Goal: Connect with others: Connect with other users

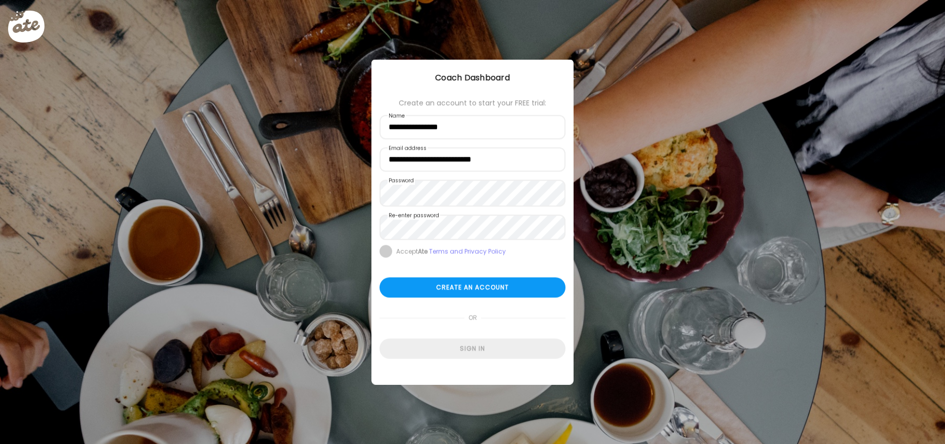
click at [387, 258] on span at bounding box center [385, 251] width 13 height 13
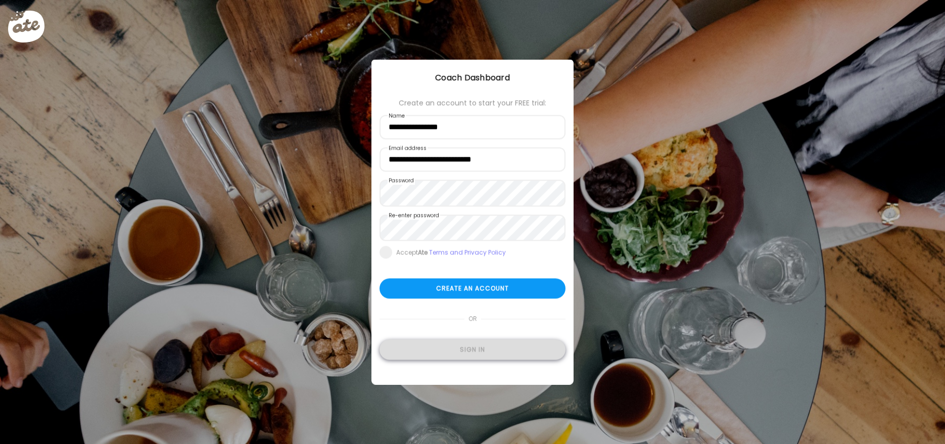
click at [475, 359] on div "Sign in" at bounding box center [472, 350] width 186 height 20
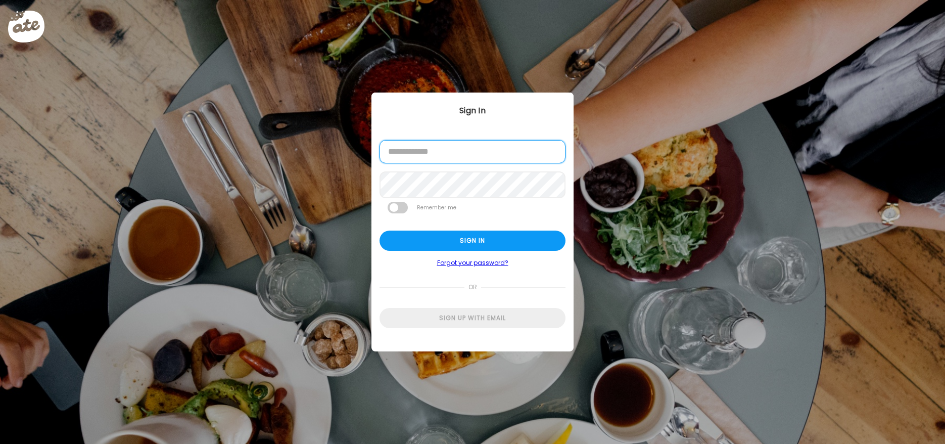
click at [438, 154] on input "email" at bounding box center [472, 151] width 186 height 23
type input "**********"
click at [395, 211] on span at bounding box center [398, 208] width 20 height 12
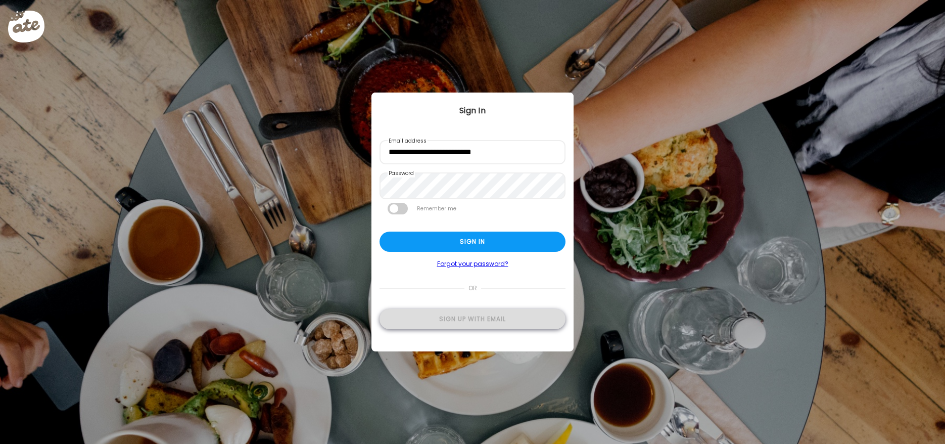
click at [483, 321] on div "Sign up with email" at bounding box center [472, 319] width 186 height 20
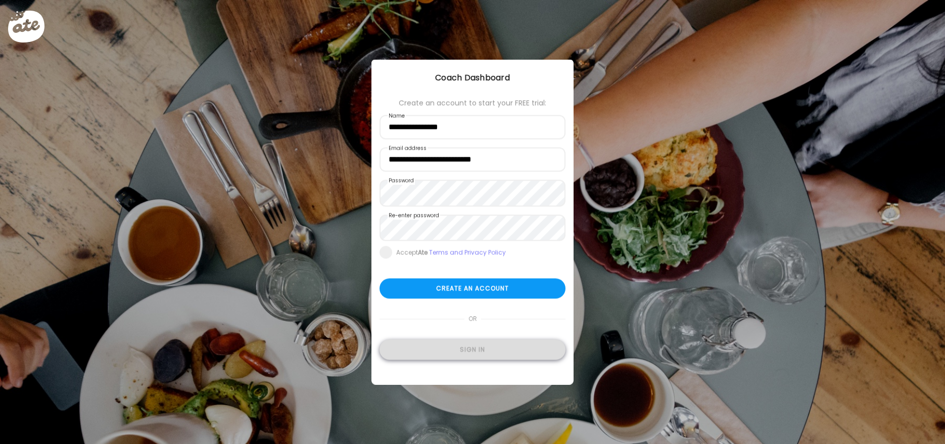
click at [496, 356] on div "Sign in" at bounding box center [472, 350] width 186 height 20
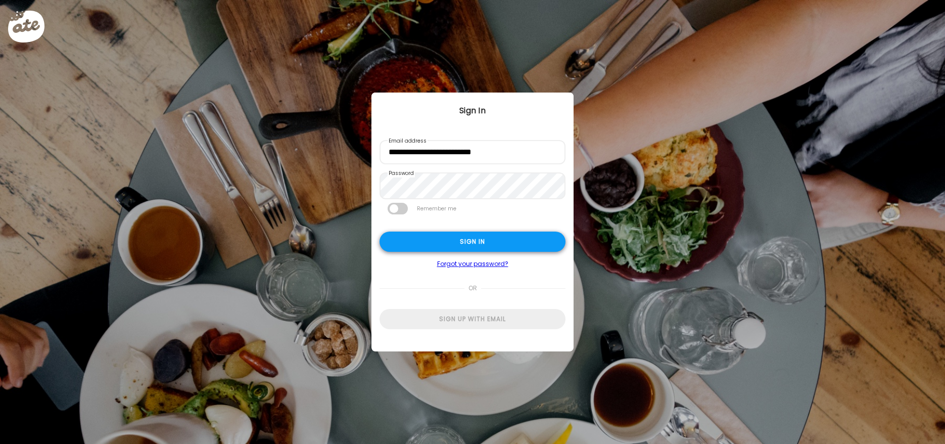
click at [424, 243] on div "Sign in" at bounding box center [472, 241] width 186 height 20
type input "**********"
type textarea "**********"
type input "**********"
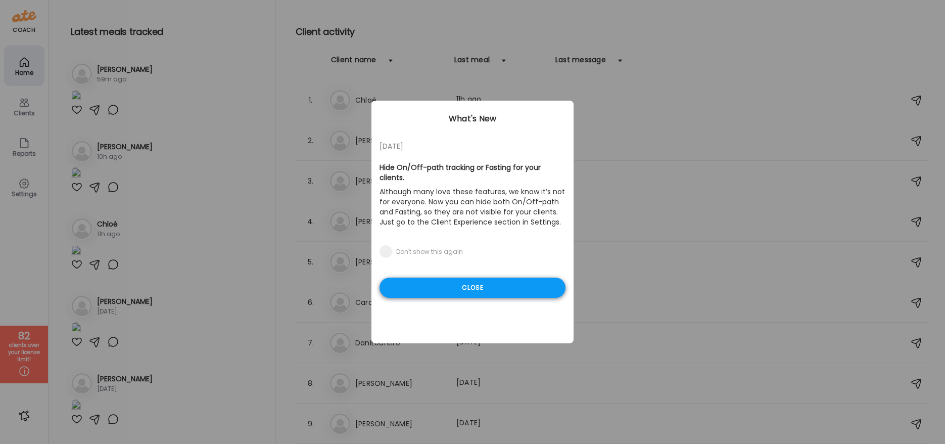
click at [448, 289] on div "Close" at bounding box center [472, 287] width 186 height 20
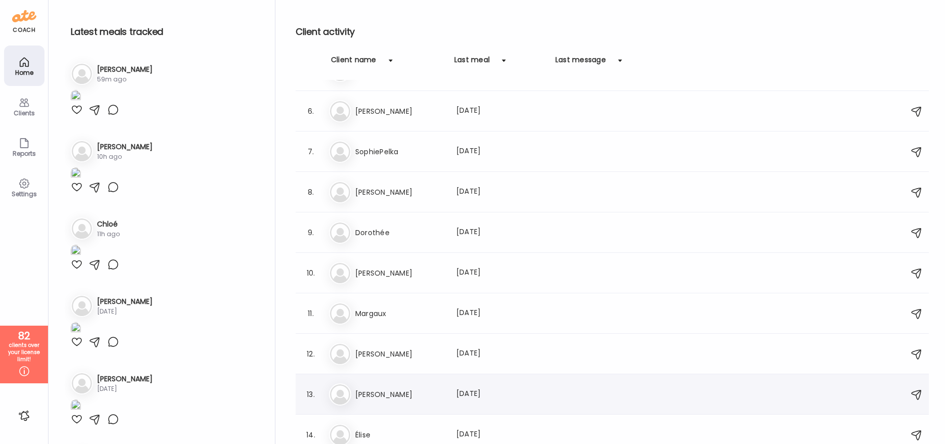
scroll to position [203, 0]
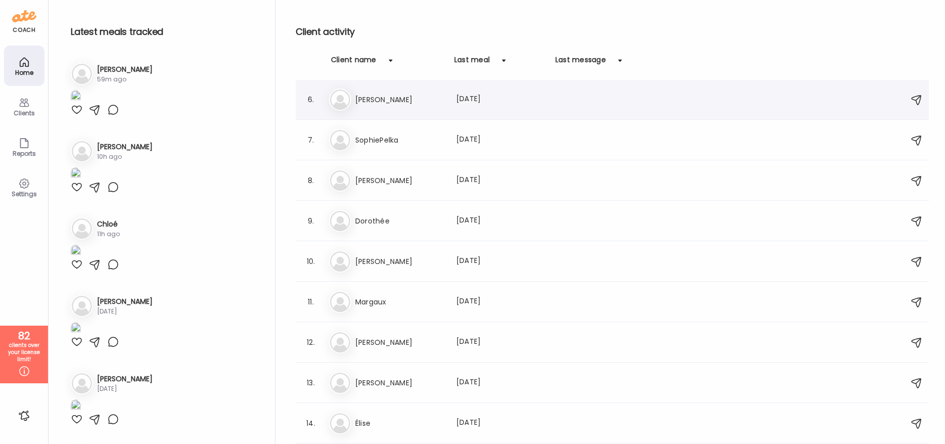
click at [406, 102] on h3 "[PERSON_NAME]" at bounding box center [399, 99] width 89 height 12
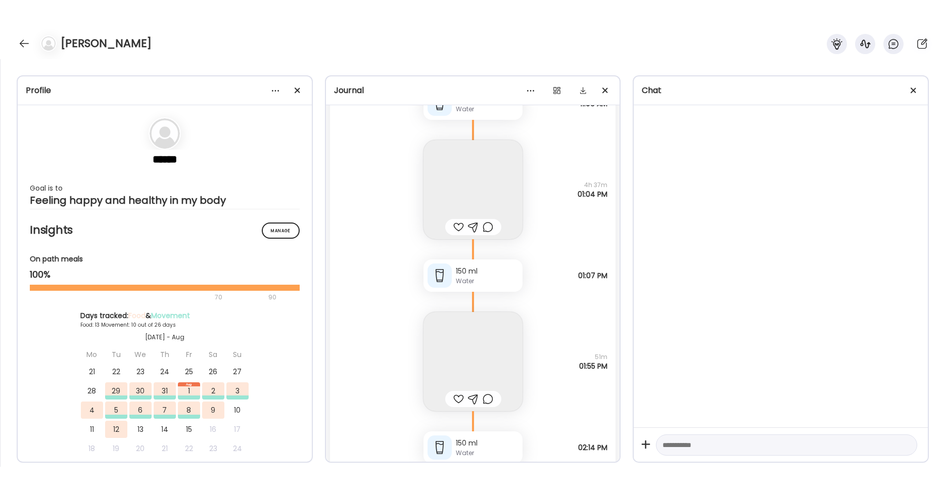
scroll to position [17106, 0]
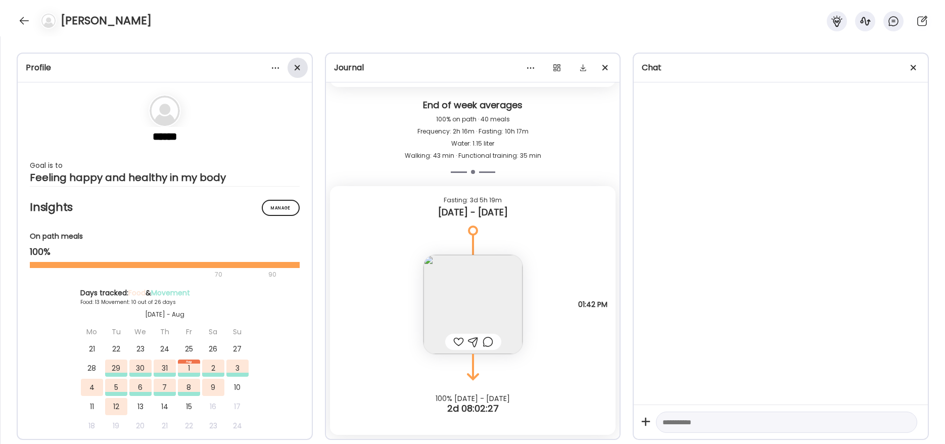
click at [297, 67] on div at bounding box center [297, 68] width 20 height 20
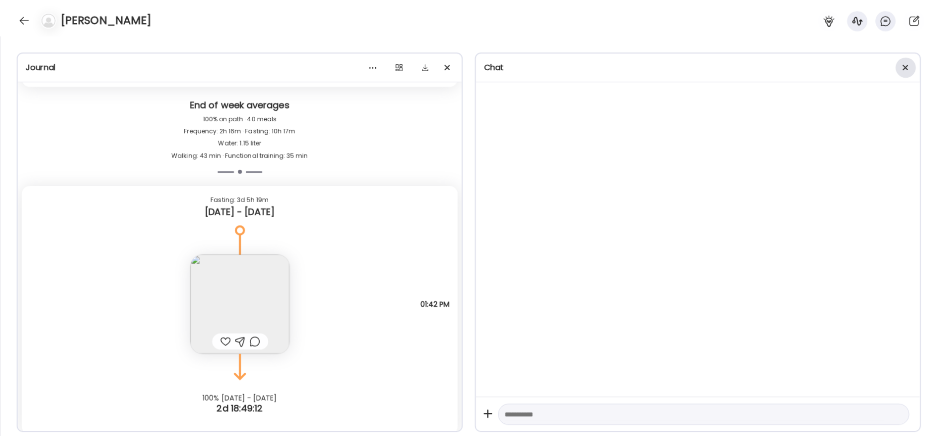
click at [904, 67] on span at bounding box center [906, 68] width 6 height 6
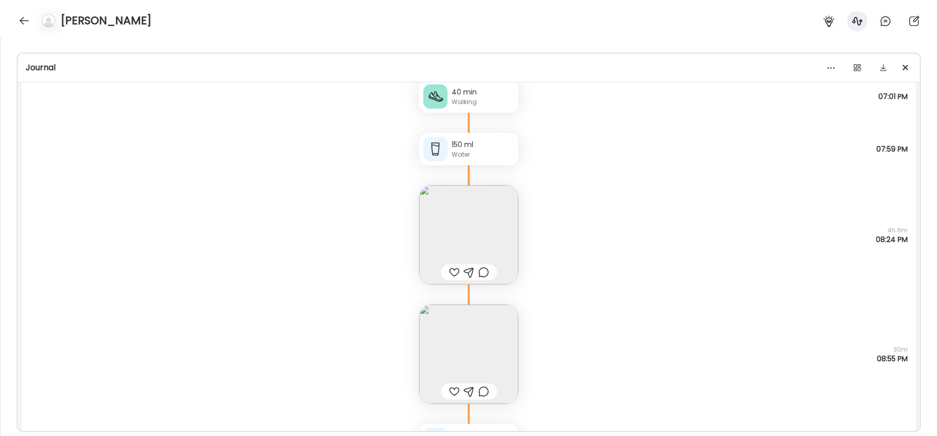
scroll to position [1487, 0]
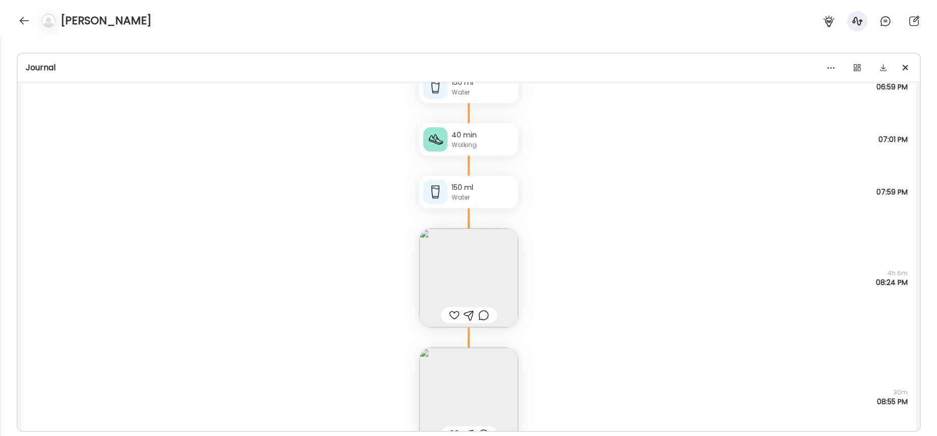
click at [480, 262] on img at bounding box center [468, 277] width 99 height 99
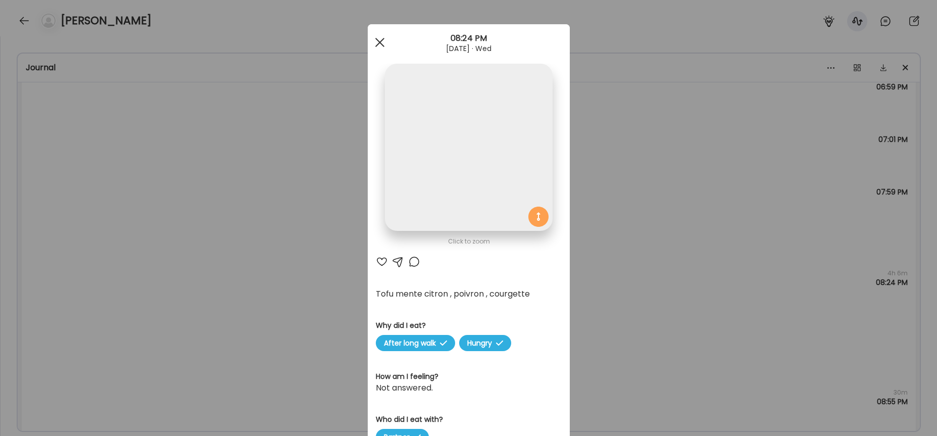
click at [376, 44] on div at bounding box center [380, 42] width 20 height 20
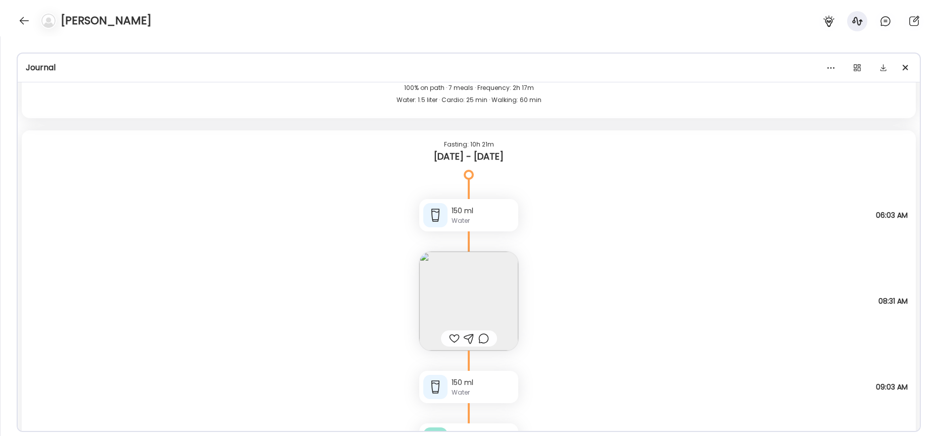
scroll to position [3655, 0]
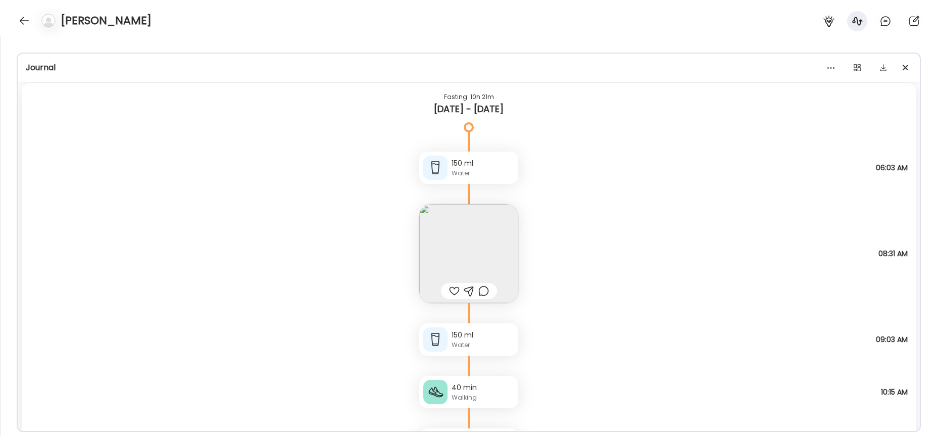
click at [502, 232] on img at bounding box center [468, 253] width 99 height 99
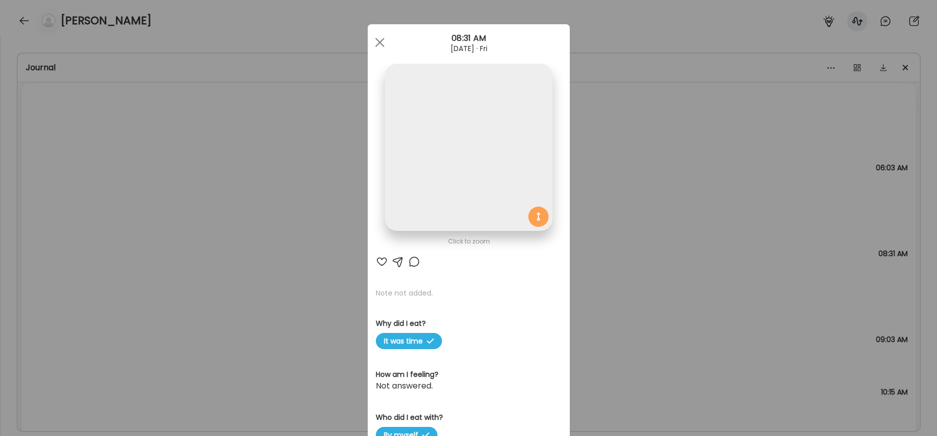
click at [486, 207] on img at bounding box center [468, 147] width 167 height 167
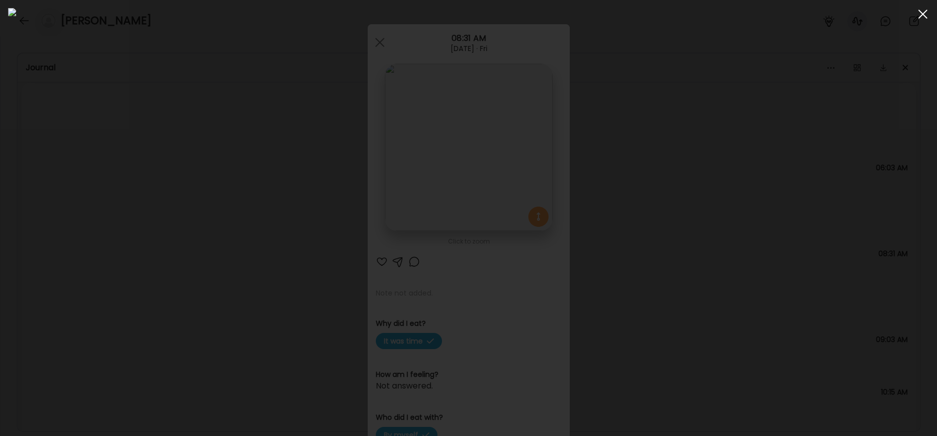
click at [928, 19] on div at bounding box center [923, 14] width 20 height 20
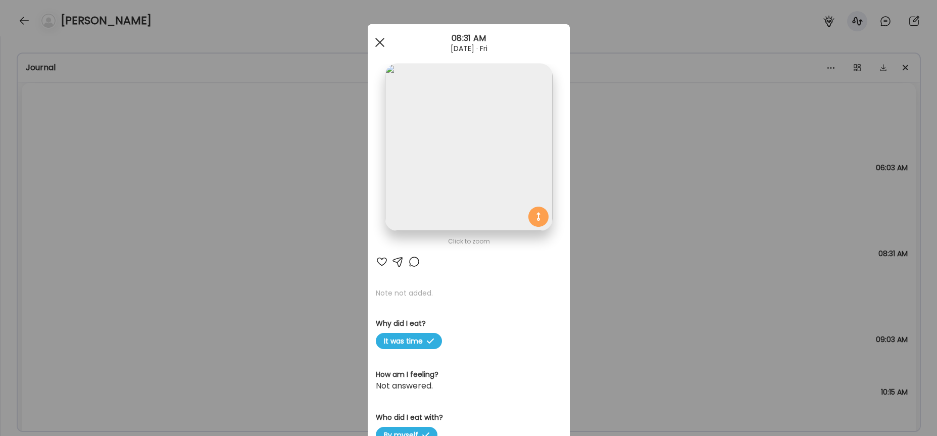
click at [374, 41] on div at bounding box center [380, 42] width 20 height 20
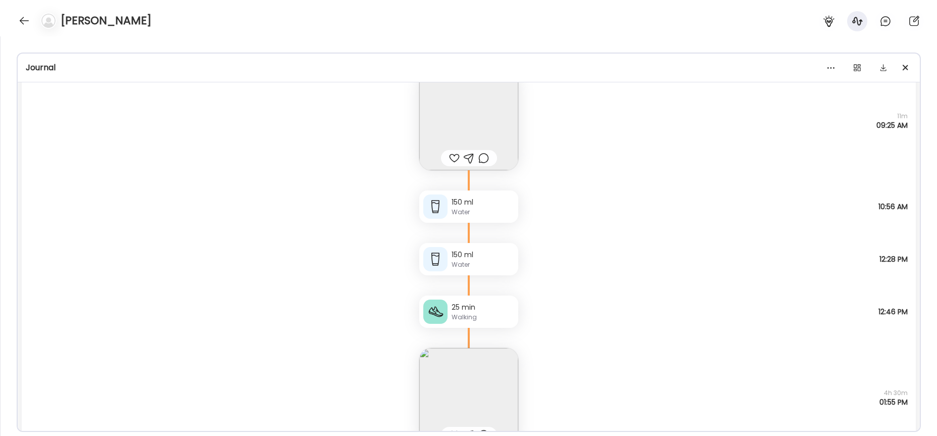
scroll to position [12604, 0]
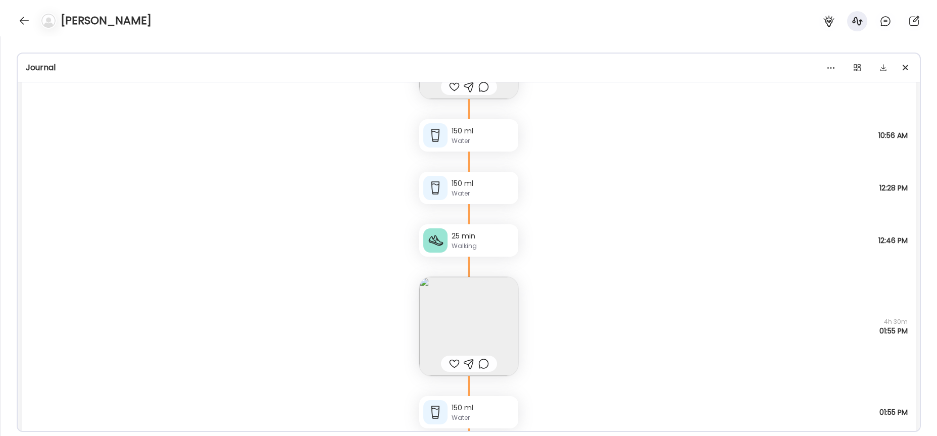
click at [498, 342] on img at bounding box center [468, 326] width 99 height 99
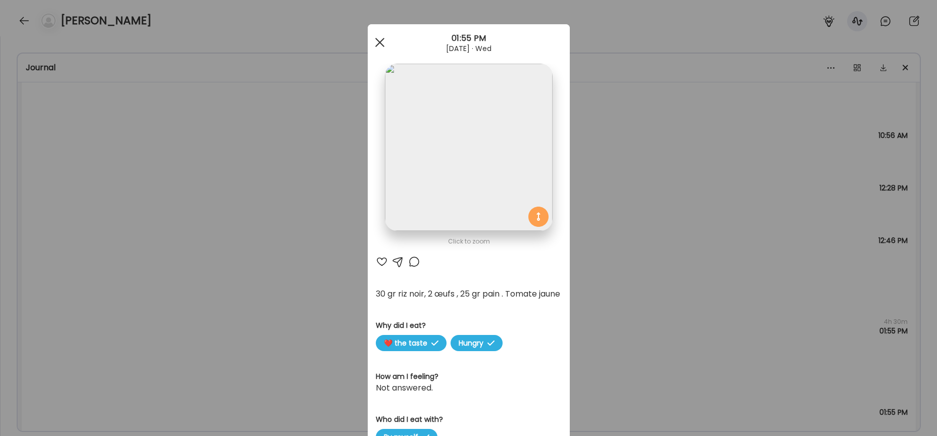
click at [379, 41] on div at bounding box center [380, 42] width 20 height 20
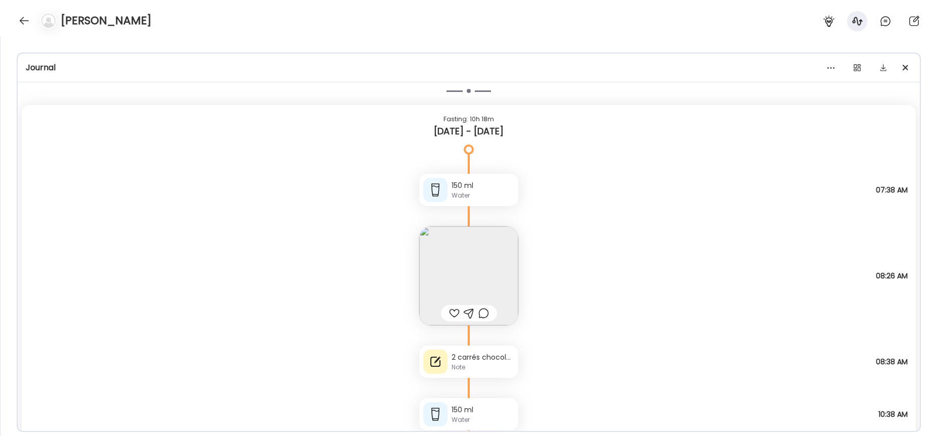
scroll to position [8616, 0]
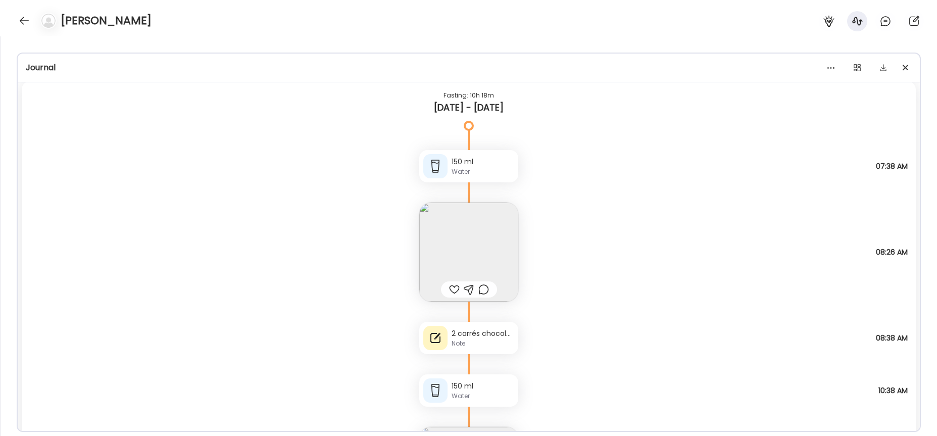
click at [485, 244] on img at bounding box center [468, 252] width 99 height 99
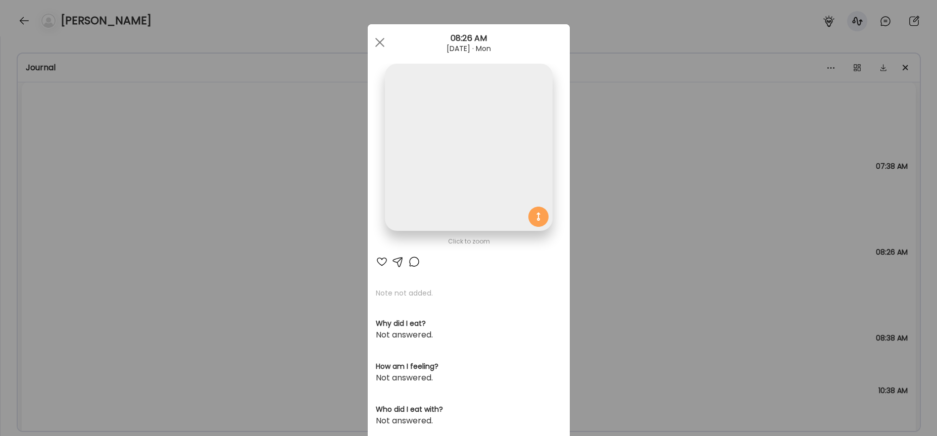
click at [471, 172] on img at bounding box center [468, 147] width 167 height 167
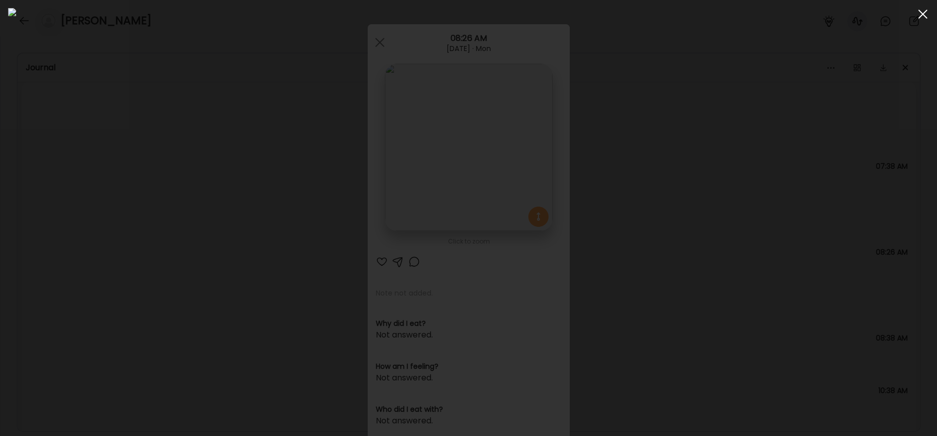
click at [923, 19] on div at bounding box center [923, 14] width 20 height 20
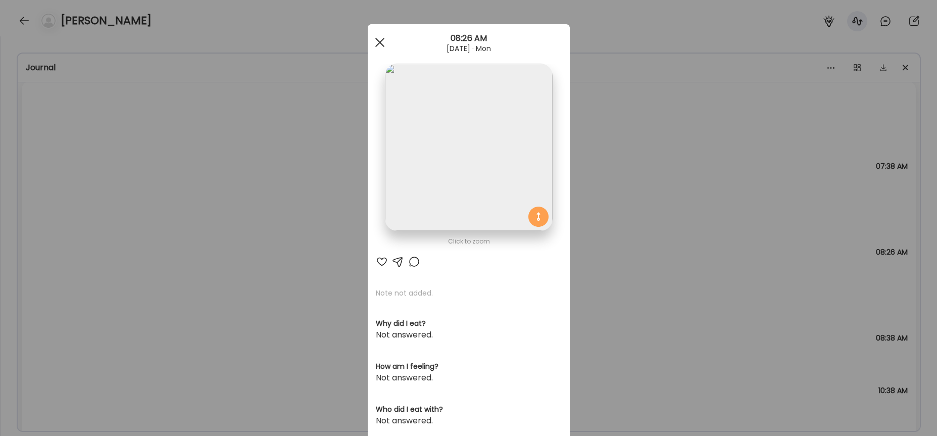
click at [381, 43] on div at bounding box center [380, 42] width 20 height 20
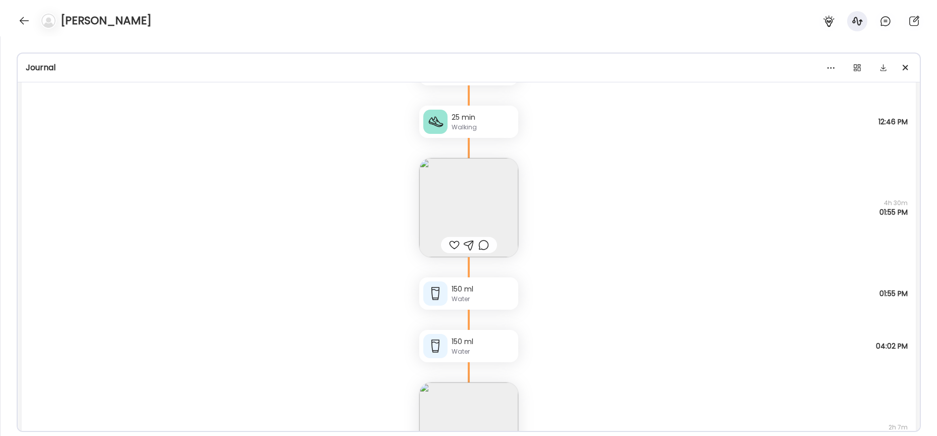
scroll to position [12889, 0]
